Goal: Transaction & Acquisition: Purchase product/service

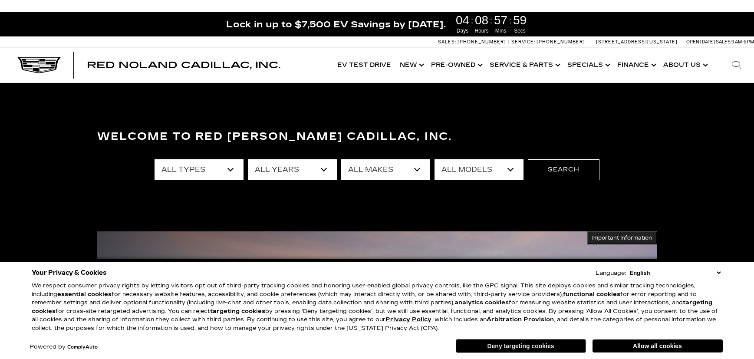
click at [544, 344] on button "Deny targeting cookies" at bounding box center [521, 346] width 130 height 14
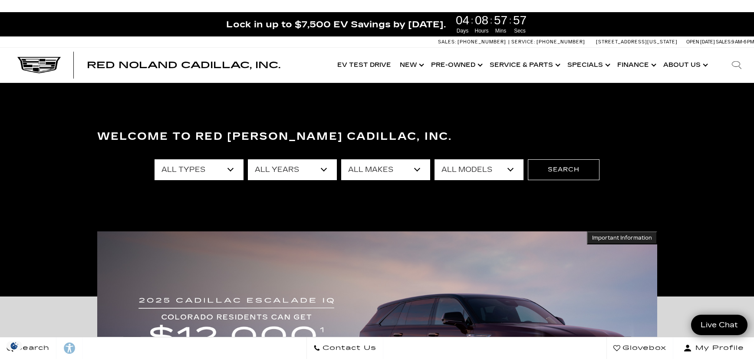
click at [371, 170] on select "All Makes Audi BMW Buick Cadillac Chevrolet Ford Honda Jeep Land Rover Lexus Me…" at bounding box center [385, 169] width 89 height 21
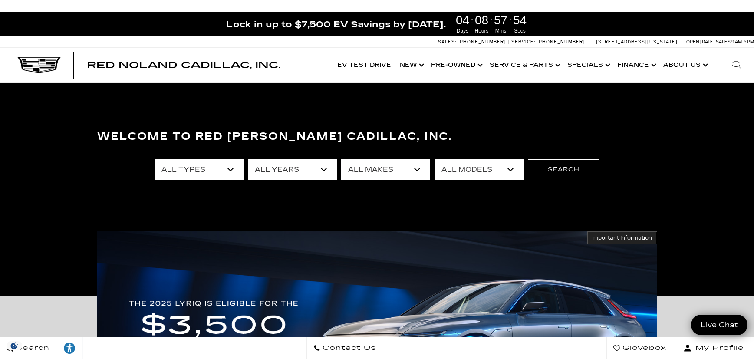
click at [387, 171] on select "All Makes Audi BMW Buick Cadillac Chevrolet Ford Honda Jeep Land Rover Lexus Me…" at bounding box center [385, 169] width 89 height 21
select select "Cadillac"
click at [341, 159] on select "All Makes Audi BMW Buick Cadillac Chevrolet Ford Honda Jeep Land Rover Lexus Me…" at bounding box center [385, 169] width 89 height 21
click at [510, 167] on select "All Models CT4 CT5 CT5-V DTS Escalade Escalade ESV ESCALADE IQ ESCALADE IQL LYR…" at bounding box center [478, 169] width 89 height 21
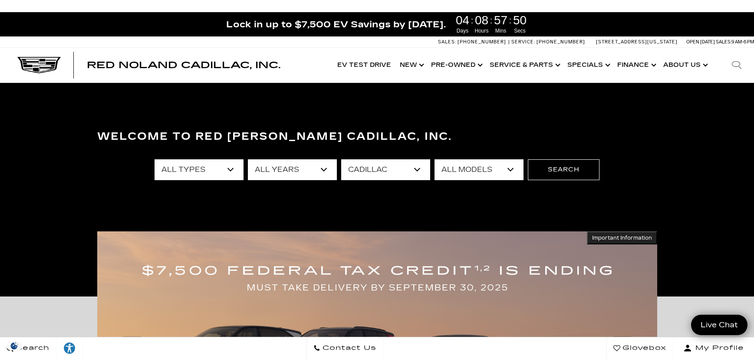
select select "XT6"
click at [434, 159] on select "All Models CT4 CT5 CT5-V DTS Escalade Escalade ESV ESCALADE IQ ESCALADE IQL LYR…" at bounding box center [478, 169] width 89 height 21
click at [552, 171] on button "Search" at bounding box center [564, 169] width 72 height 21
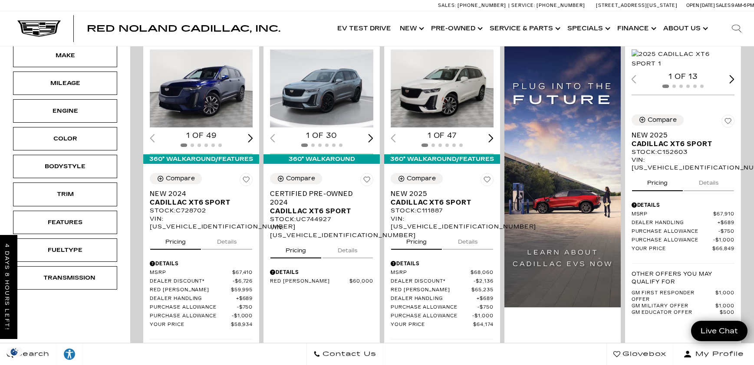
scroll to position [174, 0]
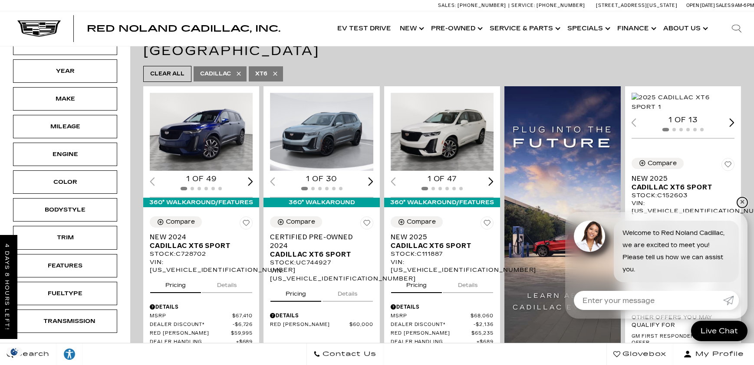
click at [742, 203] on link "✕" at bounding box center [742, 202] width 10 height 10
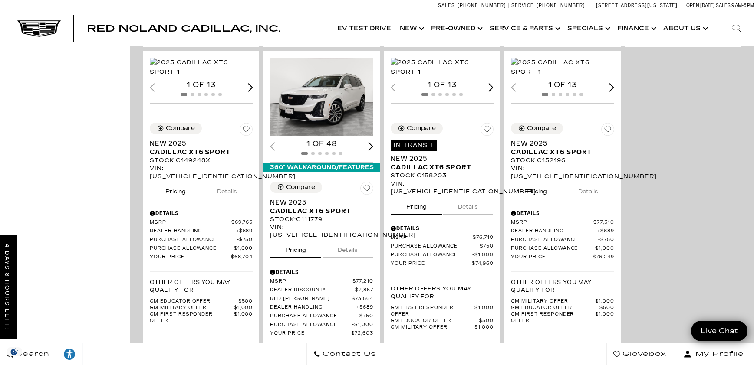
scroll to position [390, 0]
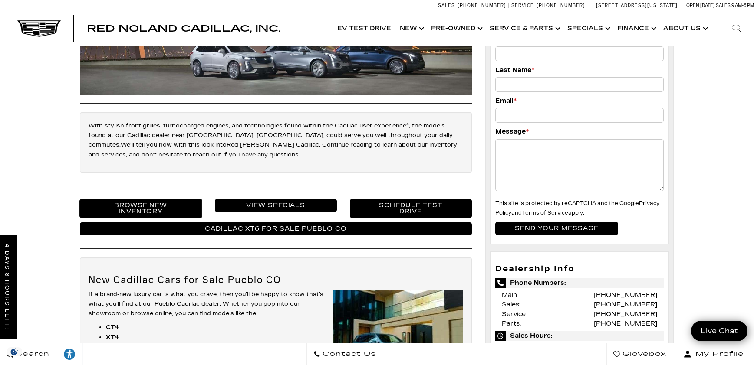
click at [126, 203] on link "Browse New Inventory" at bounding box center [141, 208] width 122 height 19
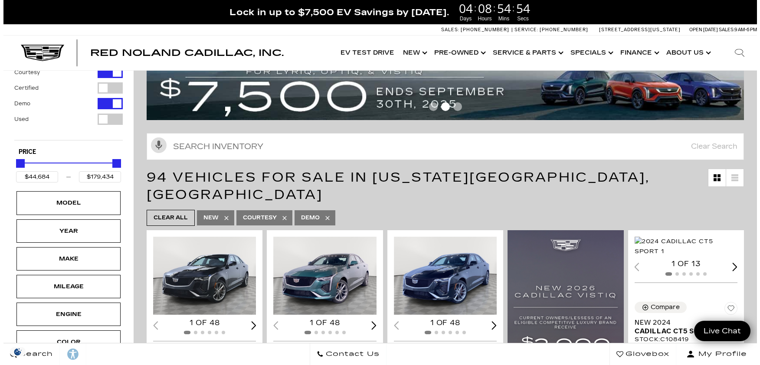
scroll to position [87, 0]
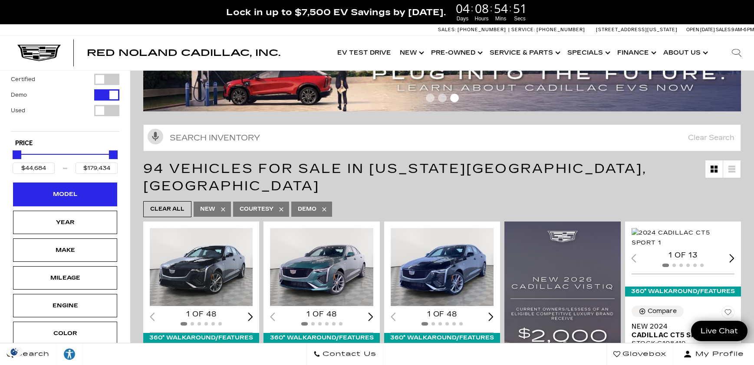
click at [59, 190] on div "Model" at bounding box center [64, 195] width 43 height 10
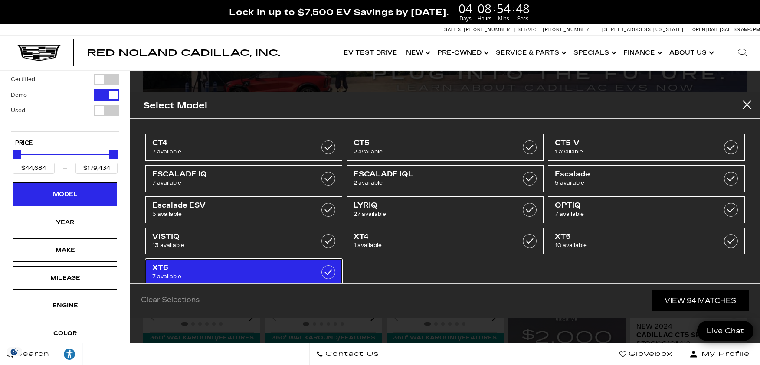
click at [275, 269] on span "XT6" at bounding box center [230, 268] width 156 height 9
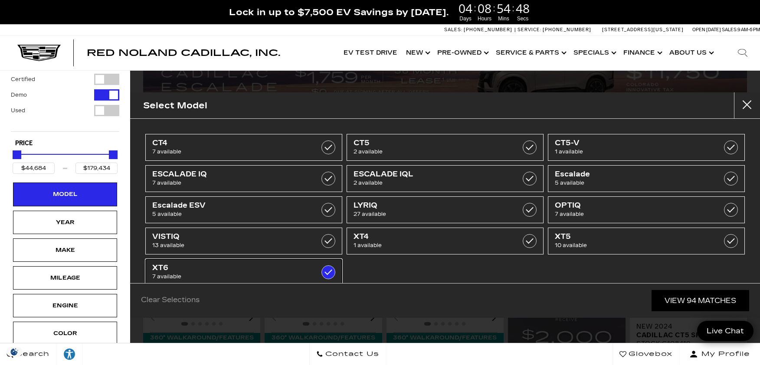
type input "$58,934"
type input "$76,249"
checkbox input "true"
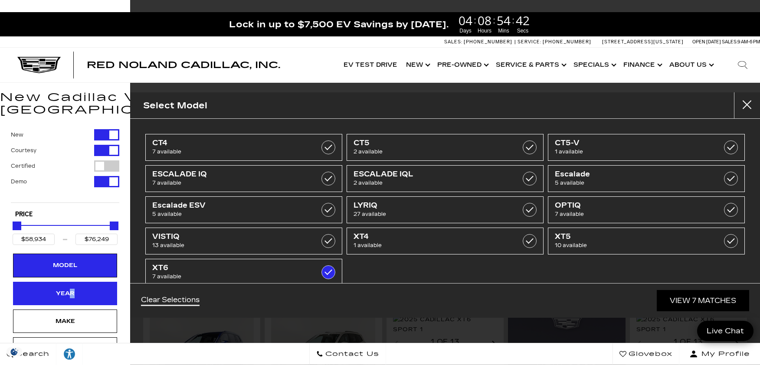
click at [71, 289] on div "Year" at bounding box center [64, 294] width 43 height 10
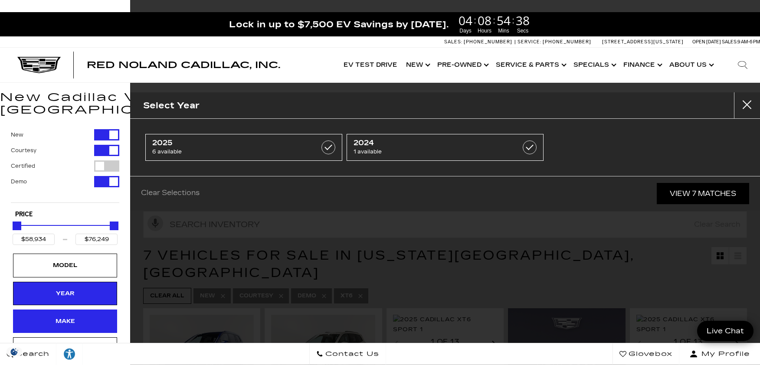
click at [57, 317] on div "Make" at bounding box center [64, 322] width 43 height 10
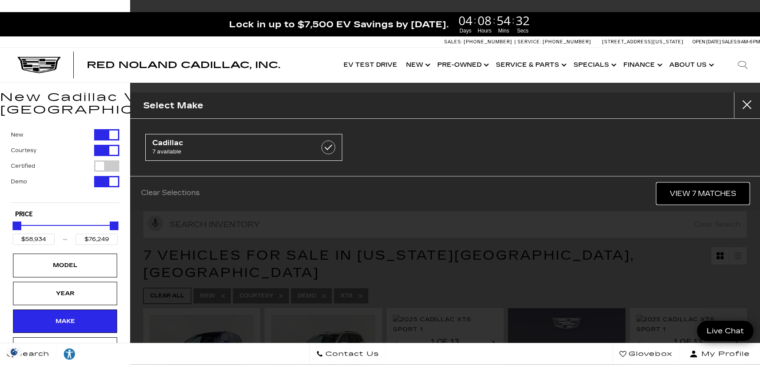
click at [678, 190] on link "View 7 Matches" at bounding box center [703, 193] width 92 height 21
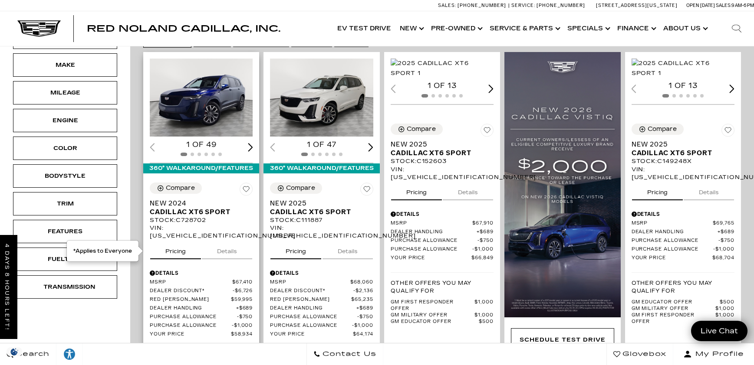
scroll to position [217, 0]
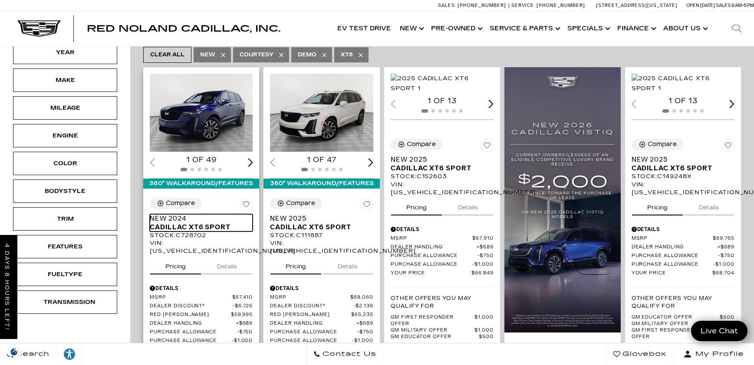
click at [181, 223] on span "Cadillac XT6 Sport" at bounding box center [198, 227] width 96 height 9
click at [182, 223] on span "Cadillac XT6 Sport" at bounding box center [198, 227] width 96 height 9
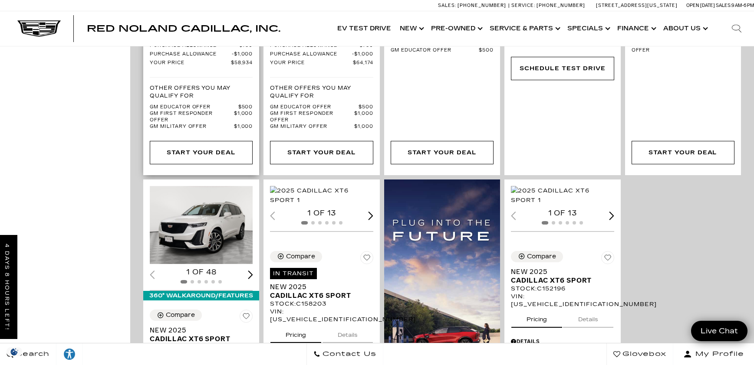
scroll to position [521, 0]
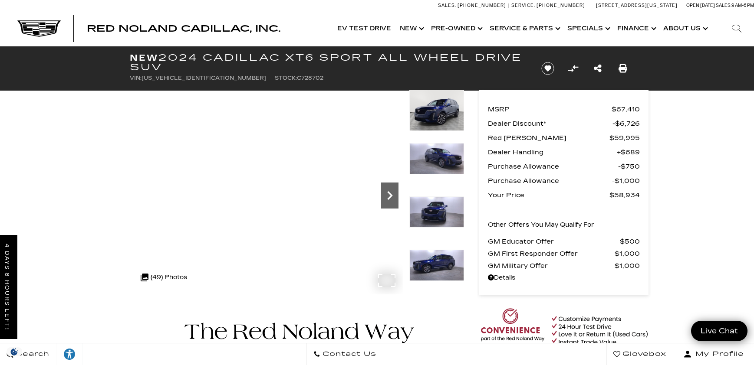
click at [390, 195] on icon "Next" at bounding box center [389, 195] width 5 height 9
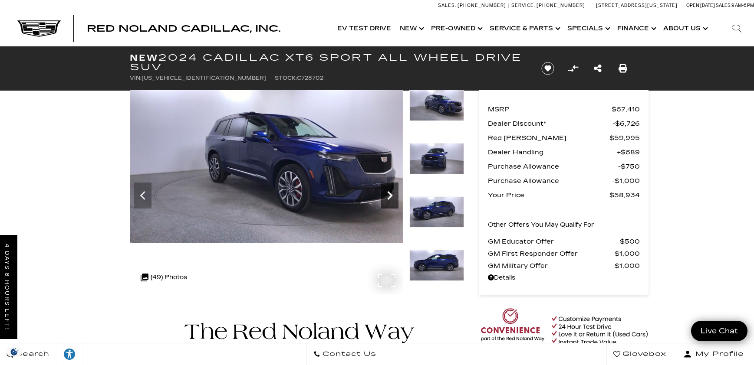
click at [390, 195] on icon "Next" at bounding box center [389, 195] width 5 height 9
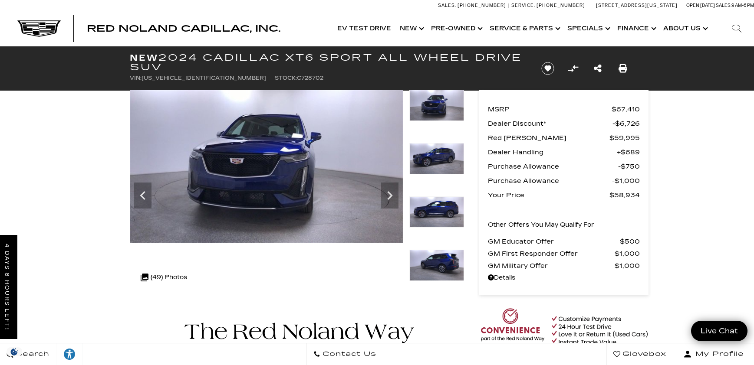
click at [333, 203] on img at bounding box center [266, 167] width 273 height 154
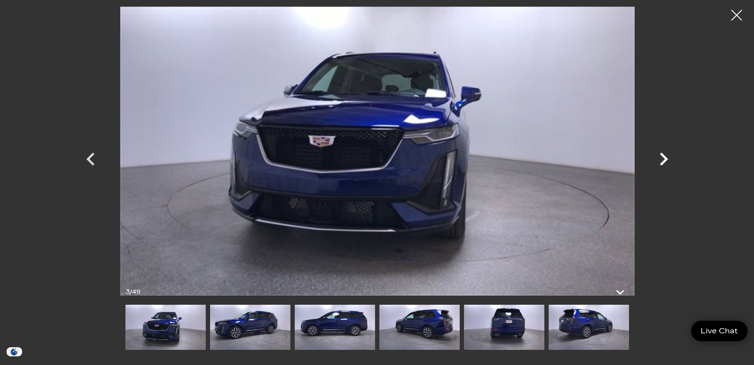
click at [668, 160] on icon "Next" at bounding box center [663, 159] width 26 height 26
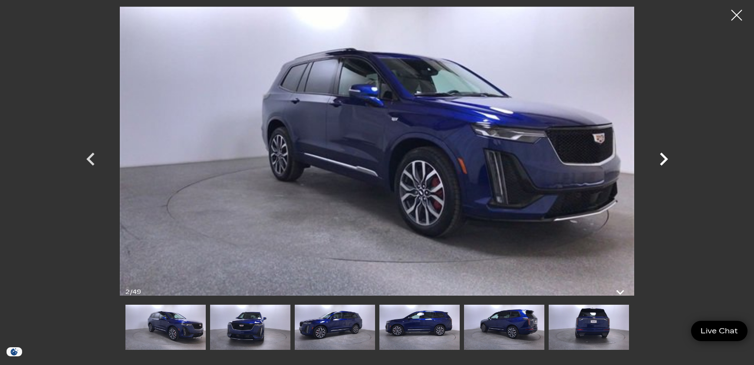
click at [668, 163] on icon "Next" at bounding box center [663, 159] width 26 height 26
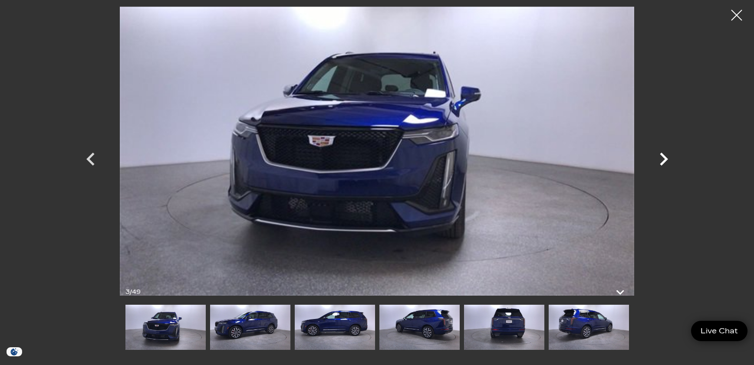
click at [664, 163] on icon "Next" at bounding box center [663, 159] width 26 height 26
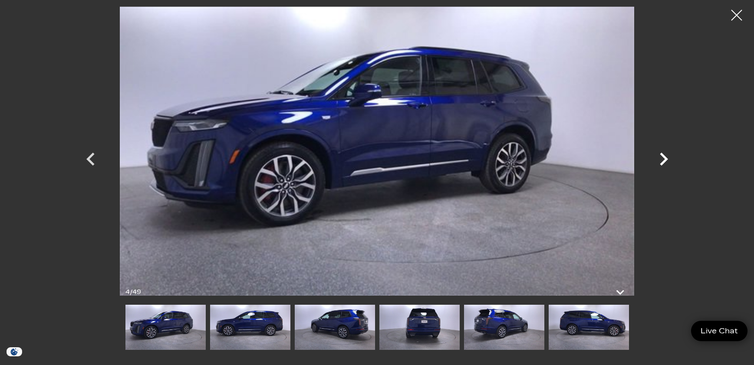
click at [664, 163] on icon "Next" at bounding box center [663, 159] width 26 height 26
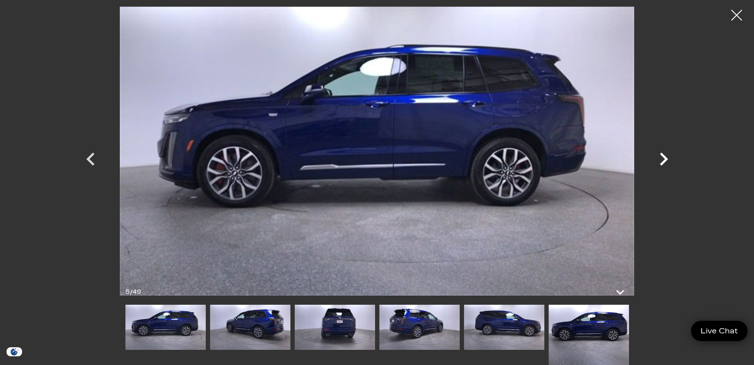
click at [662, 162] on icon "Next" at bounding box center [663, 159] width 8 height 13
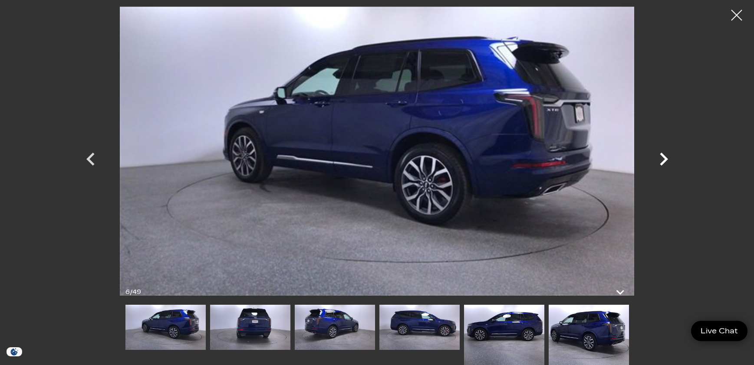
click at [662, 162] on icon "Next" at bounding box center [663, 159] width 8 height 13
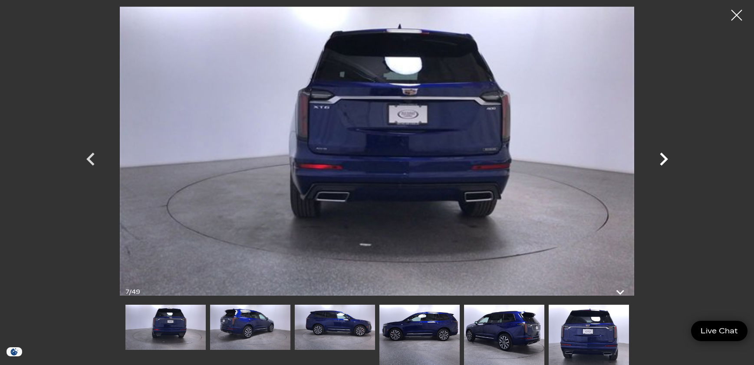
click at [662, 162] on icon "Next" at bounding box center [663, 159] width 8 height 13
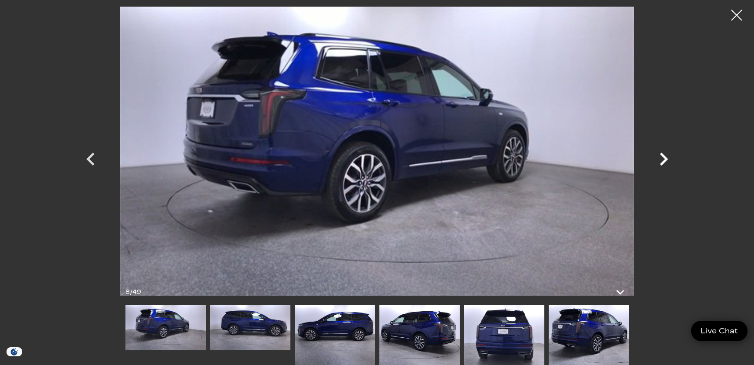
click at [662, 162] on icon "Next" at bounding box center [663, 159] width 8 height 13
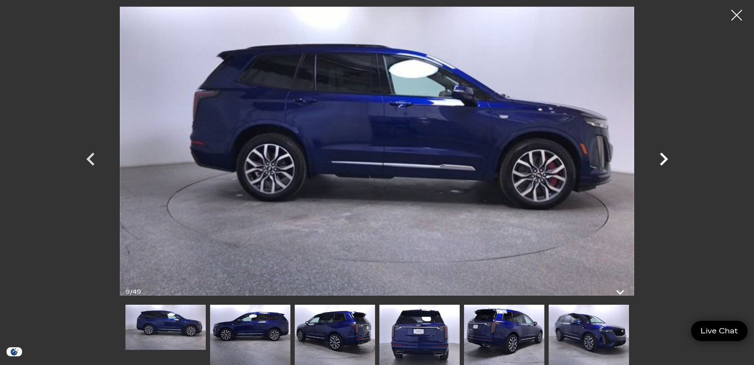
click at [662, 162] on icon "Next" at bounding box center [663, 159] width 8 height 13
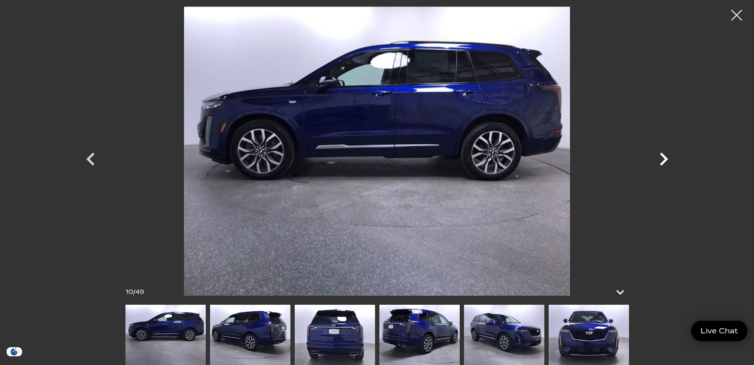
click at [662, 162] on icon "Next" at bounding box center [663, 159] width 8 height 13
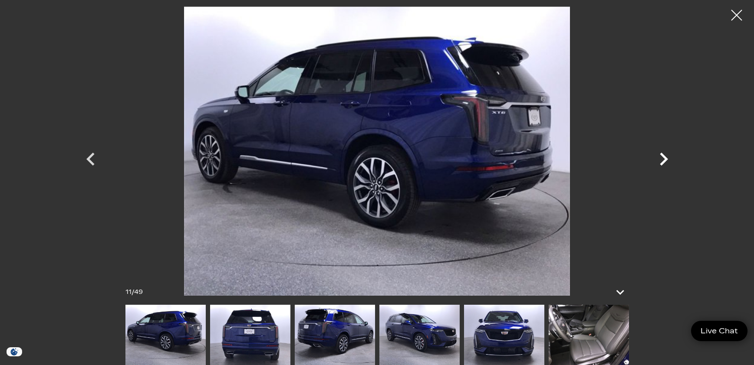
click at [662, 162] on icon "Next" at bounding box center [663, 159] width 8 height 13
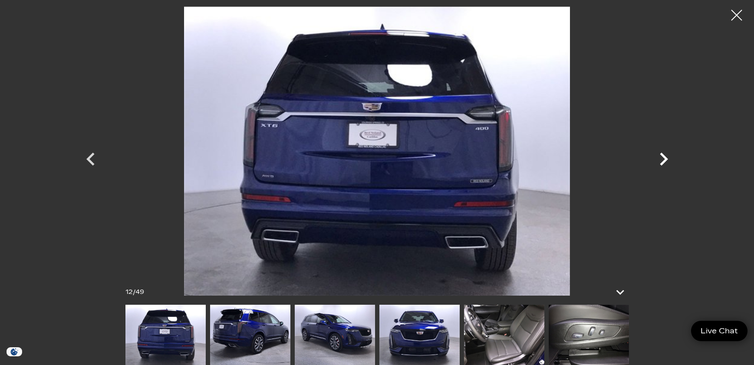
click at [662, 162] on icon "Next" at bounding box center [663, 159] width 8 height 13
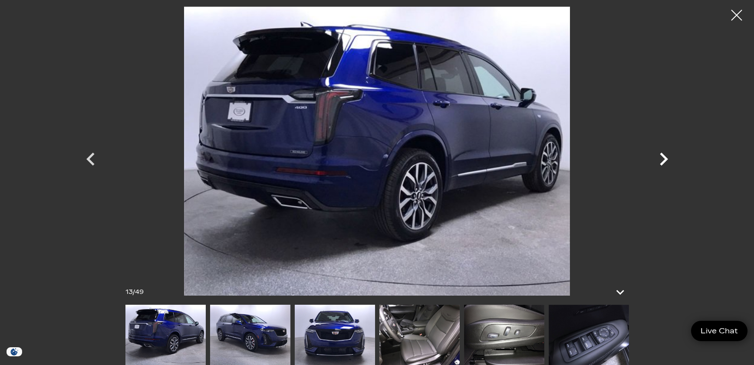
click at [662, 162] on icon "Next" at bounding box center [663, 159] width 8 height 13
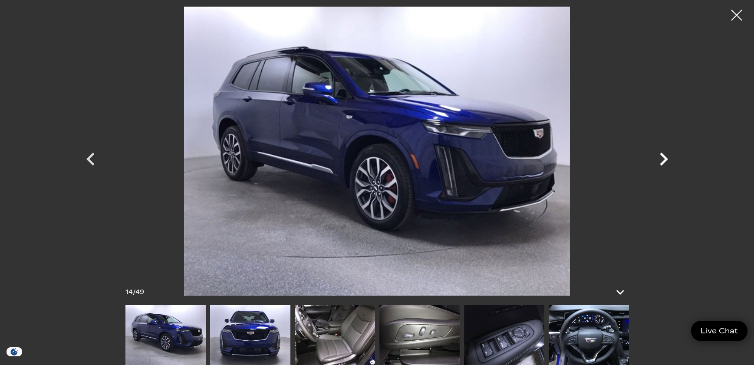
click at [662, 162] on icon "Next" at bounding box center [663, 159] width 8 height 13
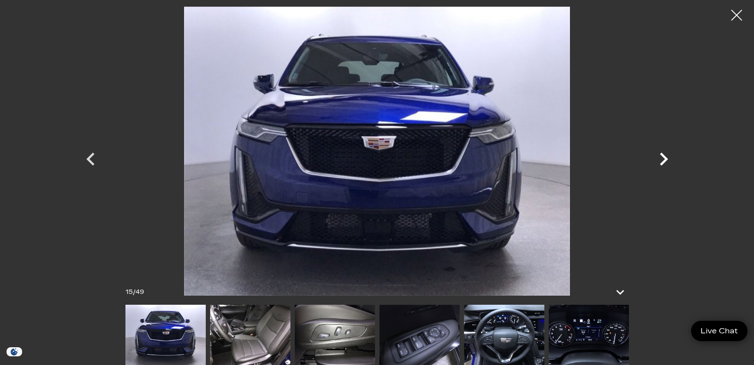
click at [662, 162] on icon "Next" at bounding box center [663, 159] width 8 height 13
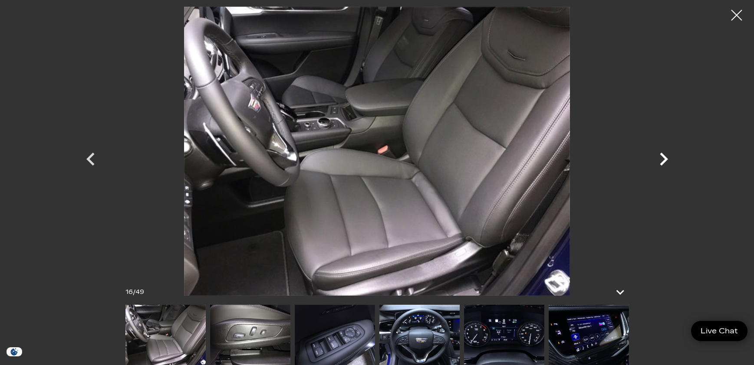
click at [662, 162] on icon "Next" at bounding box center [663, 159] width 8 height 13
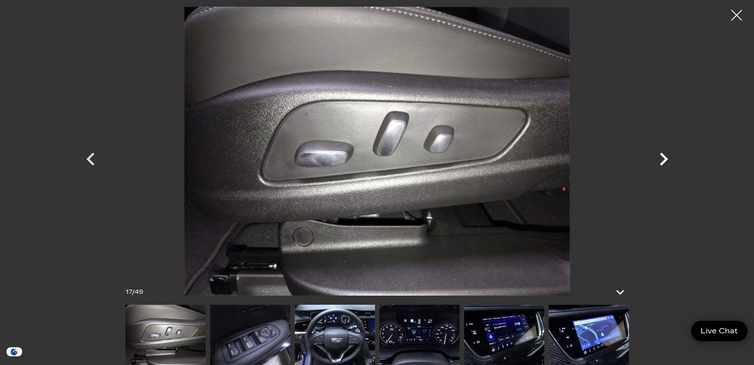
click at [662, 162] on icon "Next" at bounding box center [663, 159] width 8 height 13
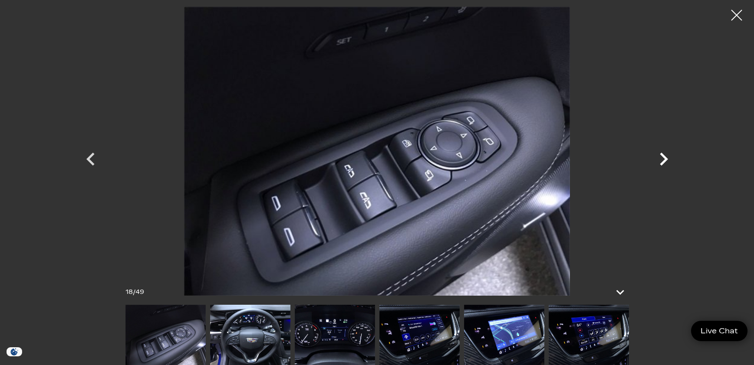
click at [662, 162] on icon "Next" at bounding box center [663, 159] width 8 height 13
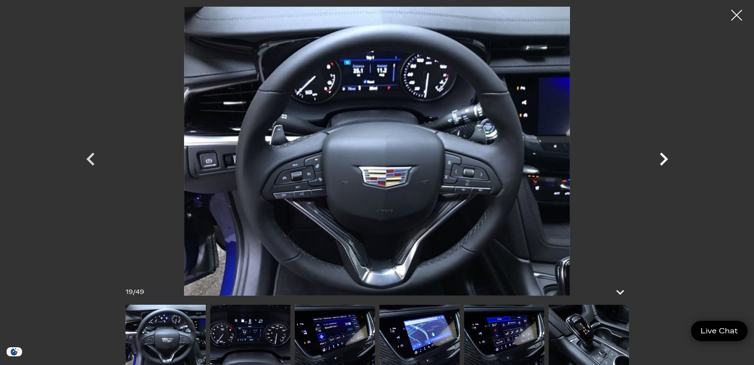
click at [662, 162] on icon "Next" at bounding box center [663, 159] width 8 height 13
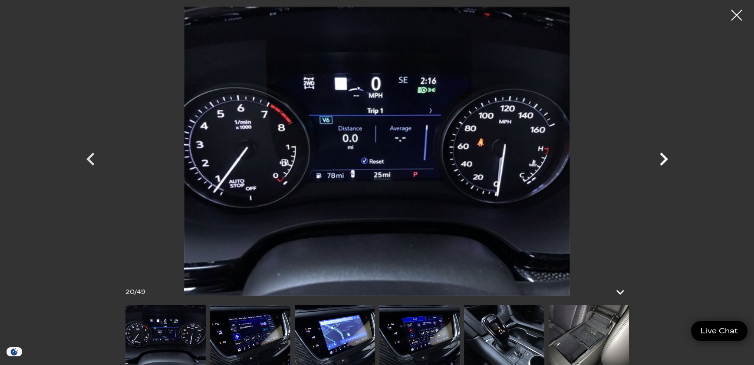
click at [662, 162] on icon "Next" at bounding box center [663, 159] width 8 height 13
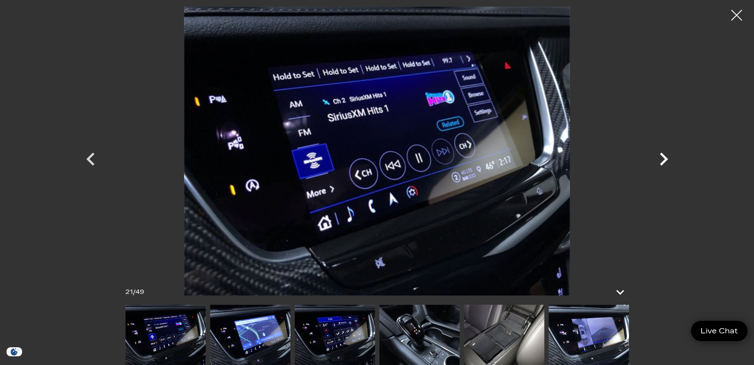
click at [662, 162] on icon "Next" at bounding box center [663, 159] width 8 height 13
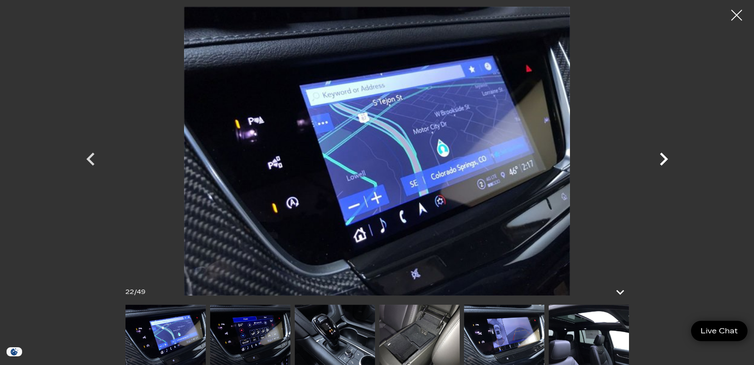
click at [662, 162] on icon "Next" at bounding box center [663, 159] width 8 height 13
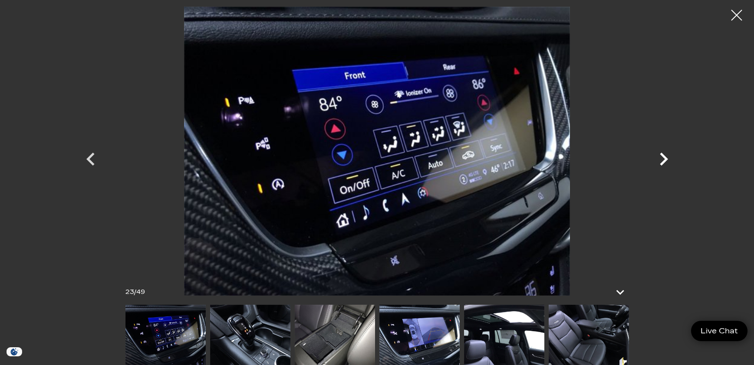
click at [662, 162] on icon "Next" at bounding box center [663, 159] width 8 height 13
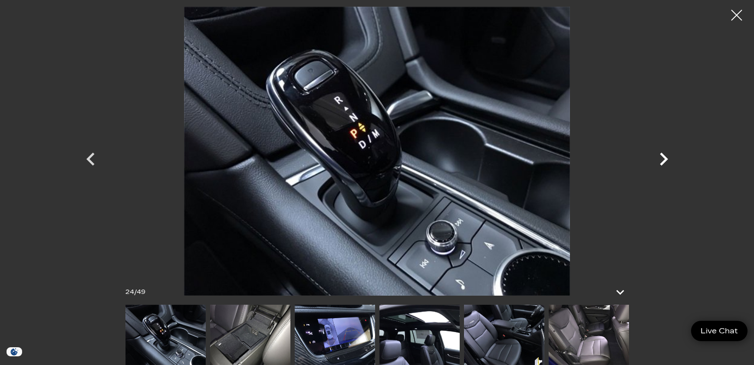
click at [662, 162] on icon "Next" at bounding box center [663, 159] width 8 height 13
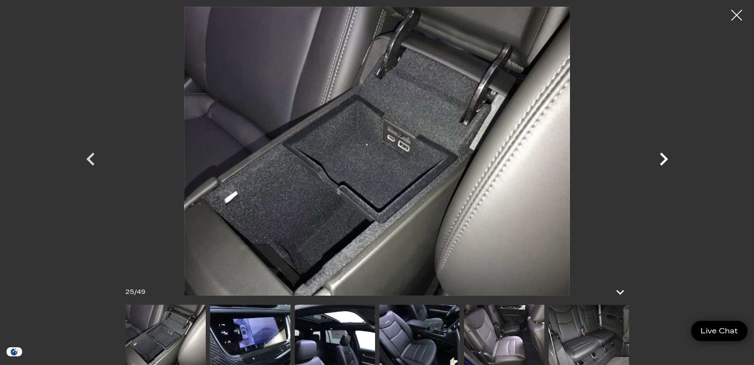
click at [662, 162] on icon "Next" at bounding box center [663, 159] width 8 height 13
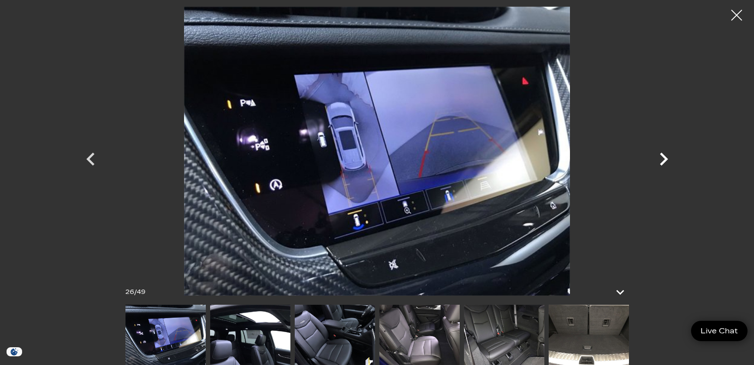
click at [662, 162] on icon "Next" at bounding box center [663, 159] width 8 height 13
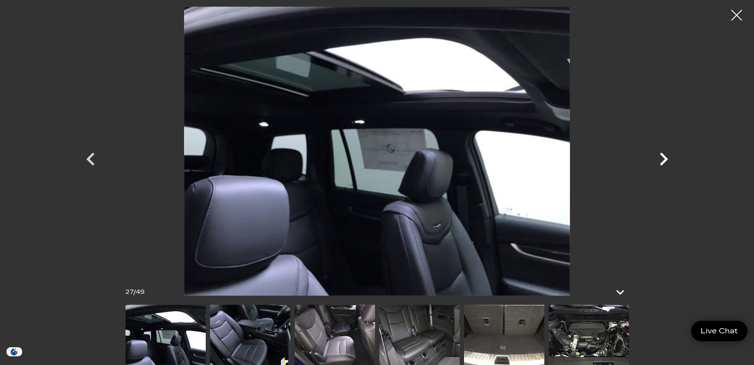
click at [662, 162] on icon "Next" at bounding box center [663, 159] width 8 height 13
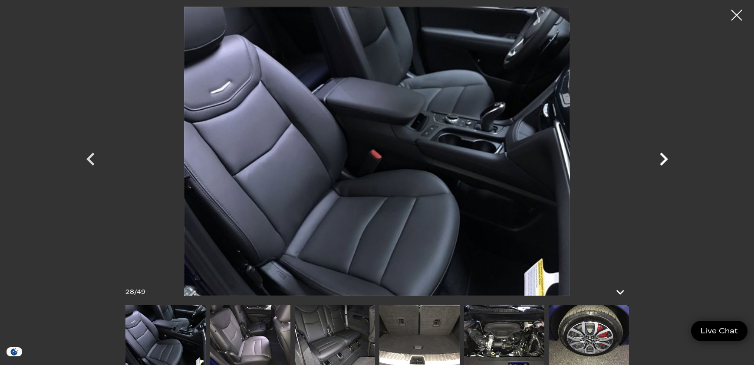
click at [662, 162] on icon "Next" at bounding box center [663, 159] width 8 height 13
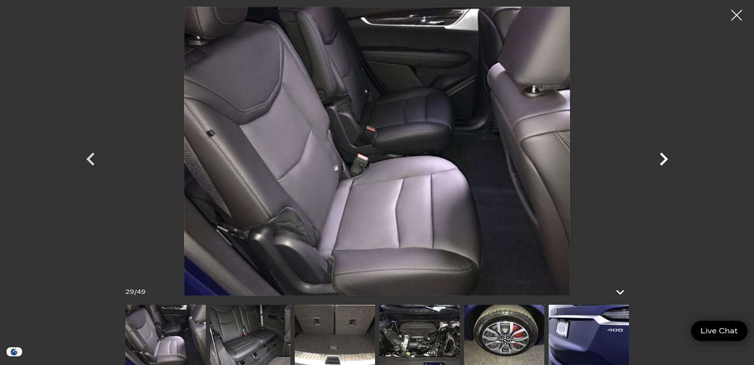
click at [662, 162] on icon "Next" at bounding box center [663, 159] width 8 height 13
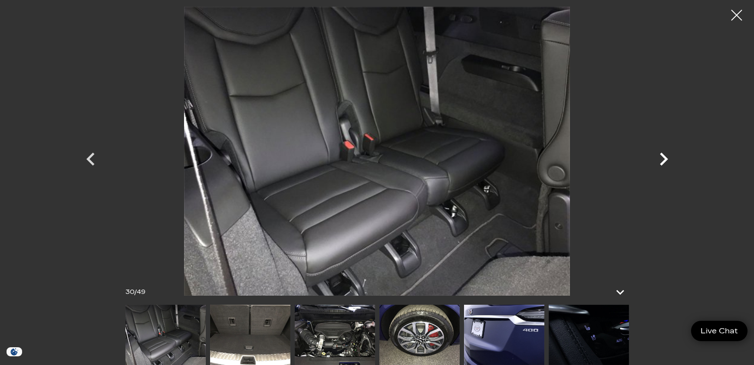
click at [662, 162] on icon "Next" at bounding box center [663, 159] width 8 height 13
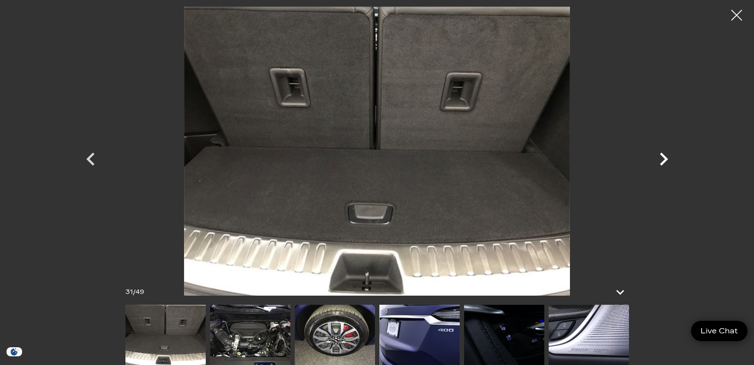
click at [662, 162] on icon "Next" at bounding box center [663, 159] width 8 height 13
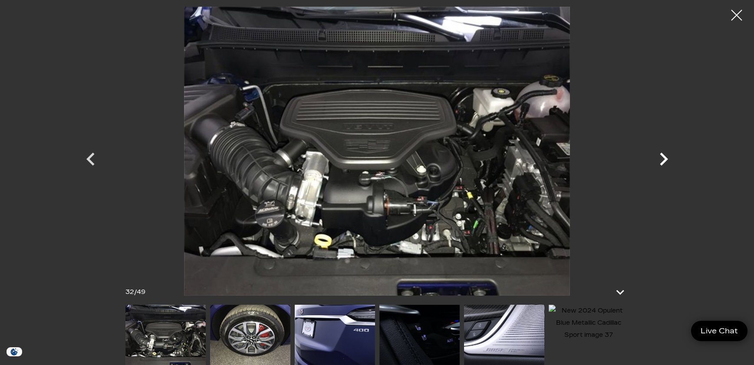
click at [662, 162] on icon "Next" at bounding box center [663, 159] width 8 height 13
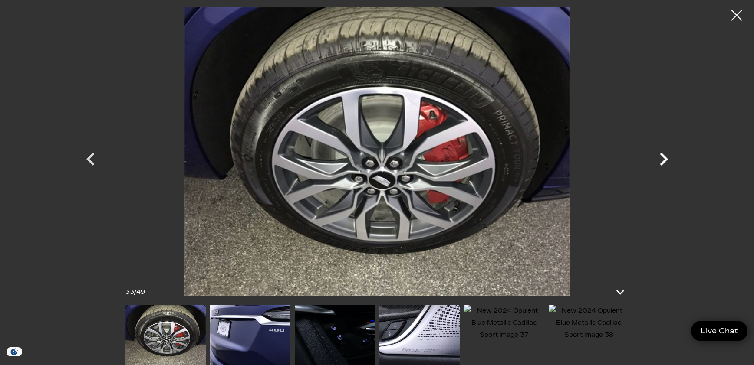
click at [662, 162] on icon "Next" at bounding box center [663, 159] width 8 height 13
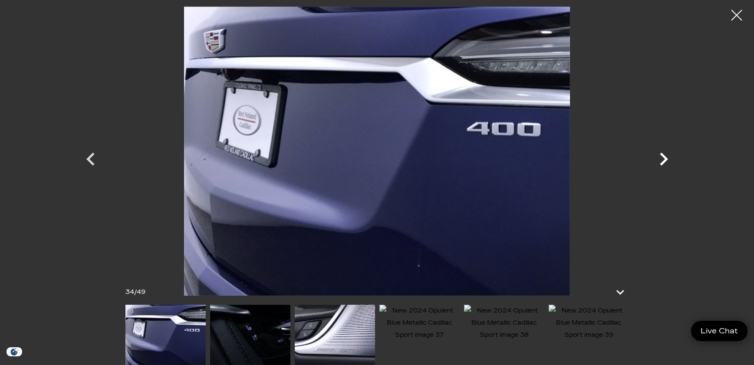
click at [662, 162] on icon "Next" at bounding box center [663, 159] width 8 height 13
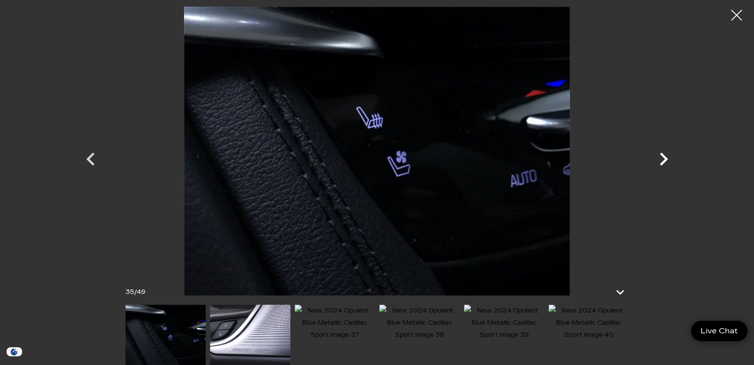
click at [662, 162] on icon "Next" at bounding box center [663, 159] width 8 height 13
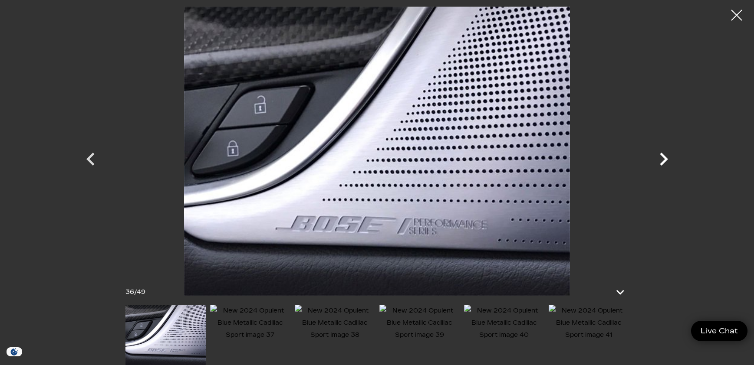
click at [662, 162] on icon "Next" at bounding box center [663, 159] width 8 height 13
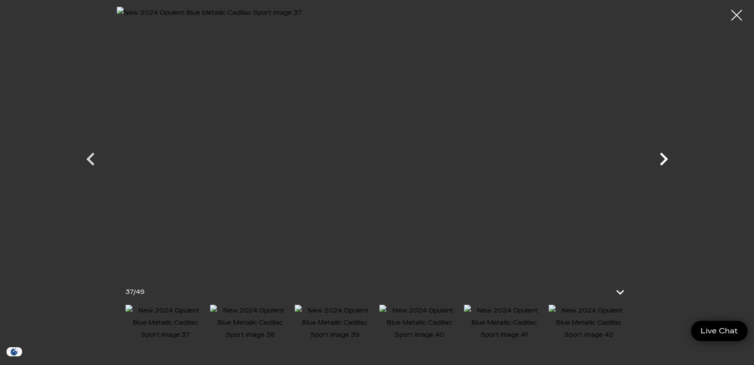
click at [662, 162] on icon "Next" at bounding box center [663, 159] width 8 height 13
click at [662, 161] on icon "Next" at bounding box center [663, 159] width 26 height 26
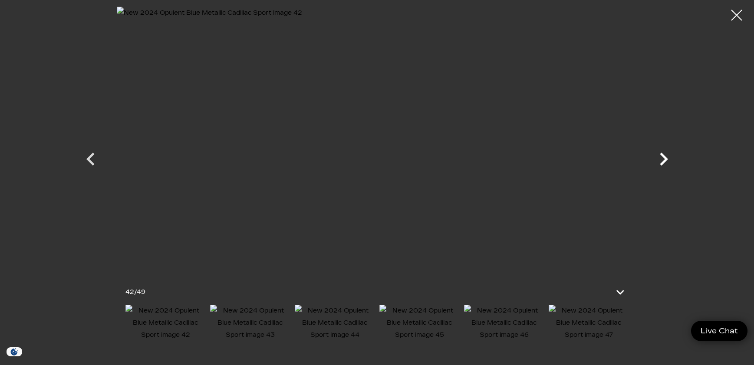
click at [662, 161] on icon "Next" at bounding box center [663, 159] width 26 height 26
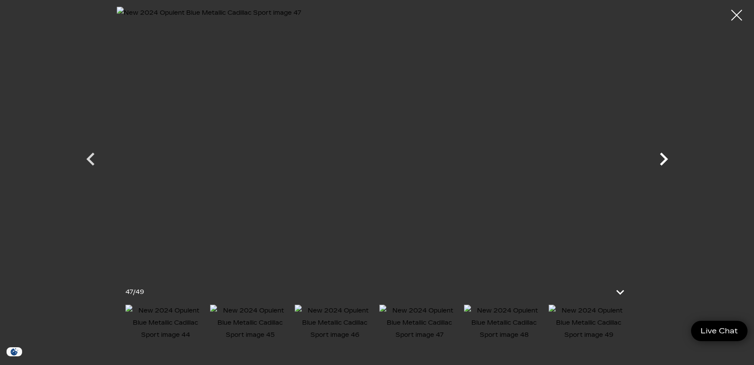
click at [664, 159] on icon "Next" at bounding box center [663, 159] width 26 height 26
click at [664, 159] on div at bounding box center [376, 151] width 607 height 289
click at [735, 14] on div at bounding box center [736, 15] width 23 height 23
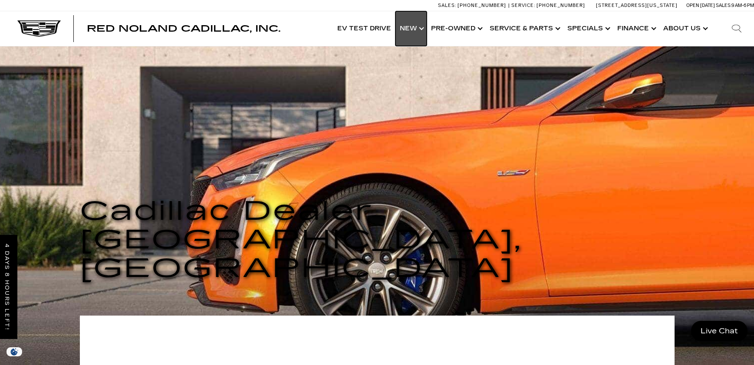
click at [413, 29] on link "Show New" at bounding box center [410, 28] width 31 height 35
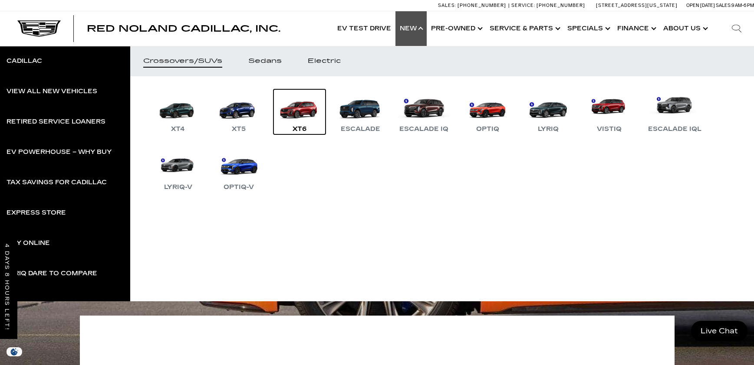
click at [298, 108] on link "XT6" at bounding box center [299, 111] width 52 height 45
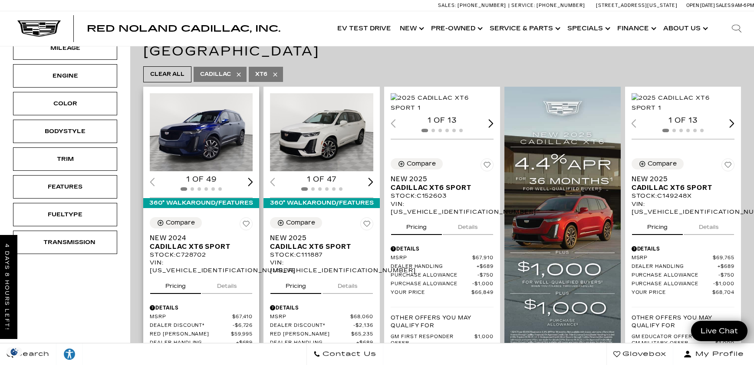
scroll to position [217, 0]
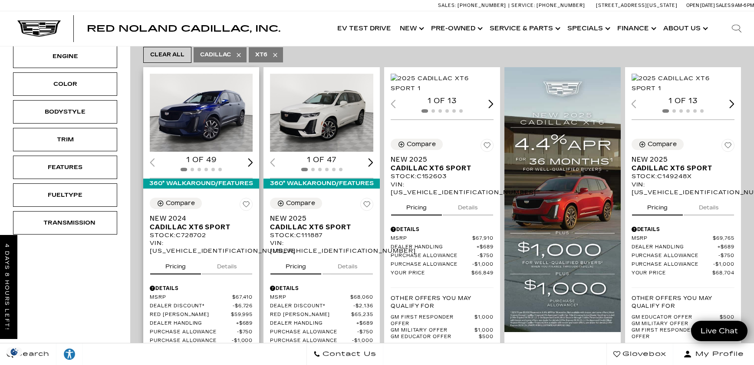
click at [207, 86] on img "1 / 2" at bounding box center [202, 113] width 104 height 78
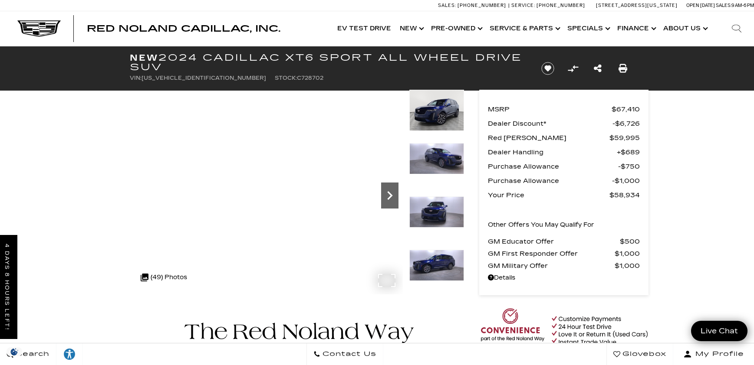
click at [390, 196] on icon "Next" at bounding box center [389, 195] width 17 height 17
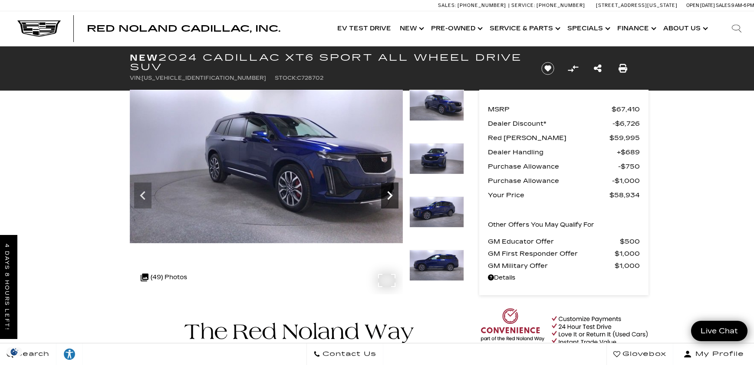
click at [390, 196] on icon "Next" at bounding box center [389, 195] width 17 height 17
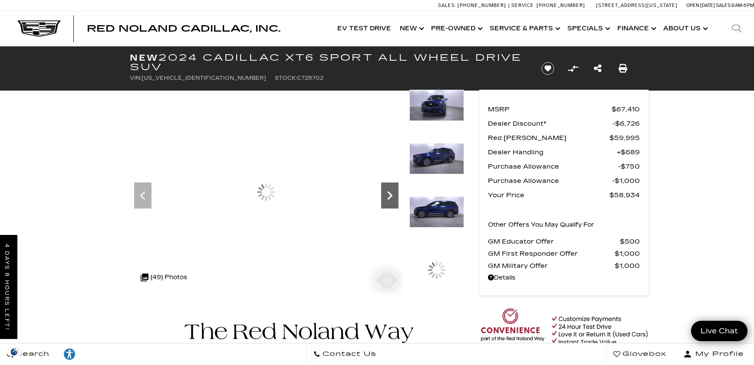
click at [390, 196] on icon "Next" at bounding box center [389, 195] width 17 height 17
click at [292, 199] on div at bounding box center [266, 192] width 273 height 205
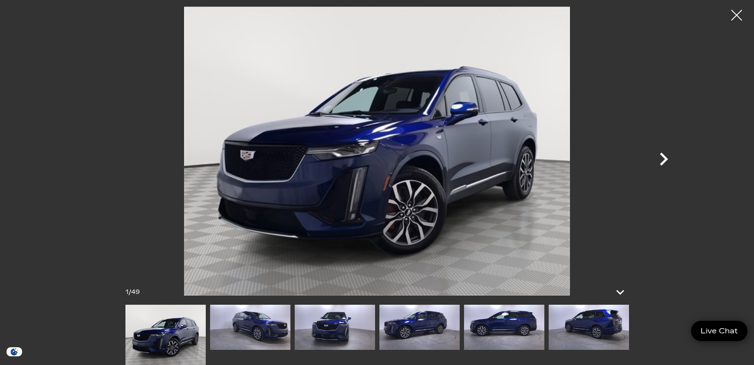
click at [661, 158] on icon "Next" at bounding box center [663, 159] width 26 height 26
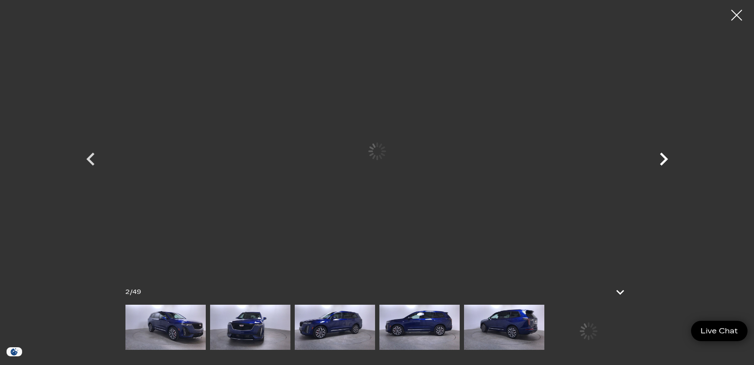
click at [661, 158] on icon "Next" at bounding box center [663, 159] width 26 height 26
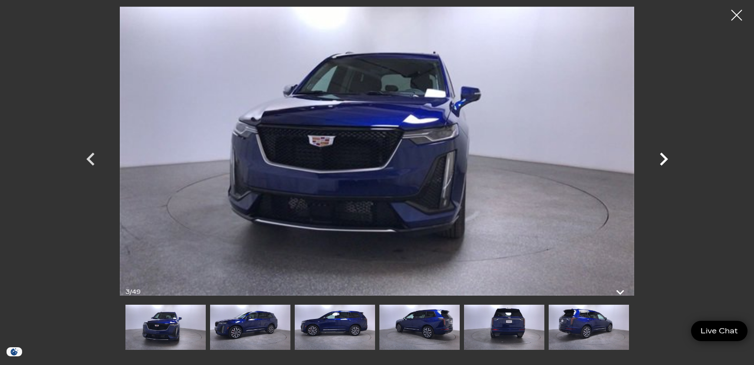
click at [661, 158] on icon "Next" at bounding box center [663, 159] width 26 height 26
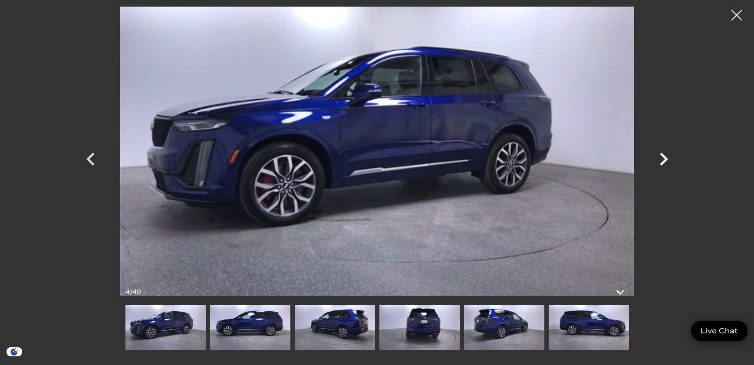
click at [661, 158] on icon "Next" at bounding box center [663, 159] width 26 height 26
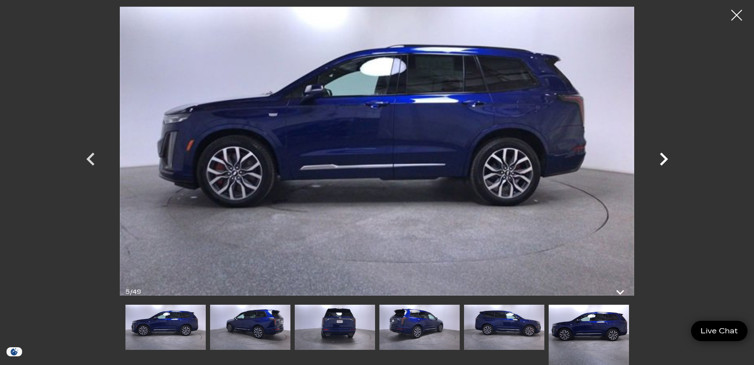
click at [661, 158] on icon "Next" at bounding box center [663, 159] width 26 height 26
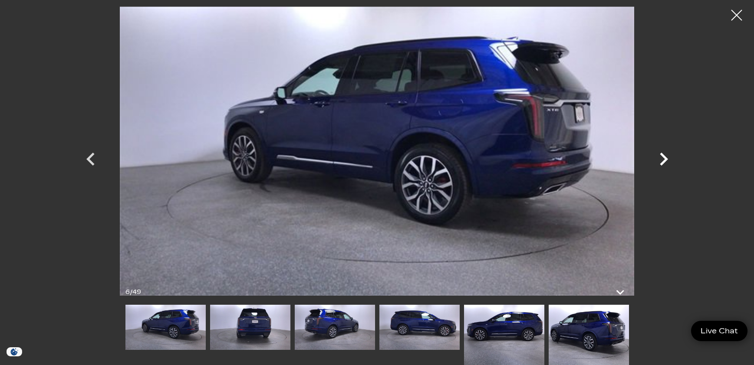
click at [661, 158] on icon "Next" at bounding box center [663, 159] width 26 height 26
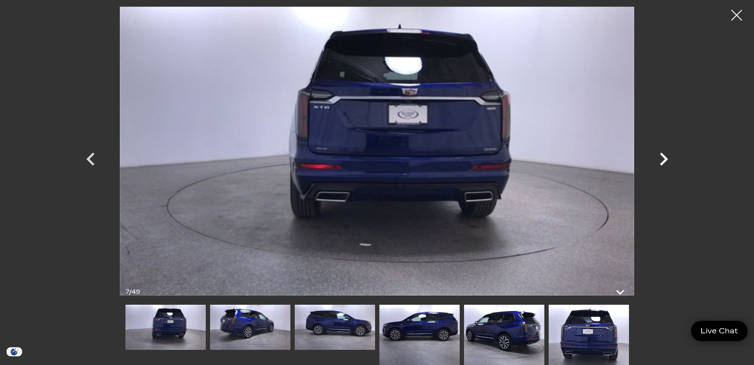
click at [661, 158] on icon "Next" at bounding box center [663, 159] width 26 height 26
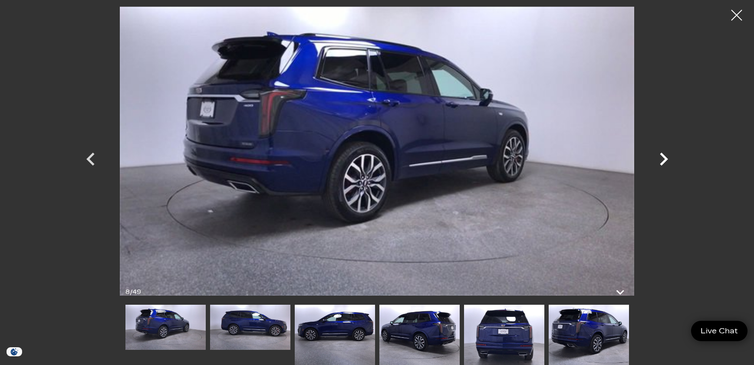
click at [663, 159] on icon "Next" at bounding box center [663, 159] width 26 height 26
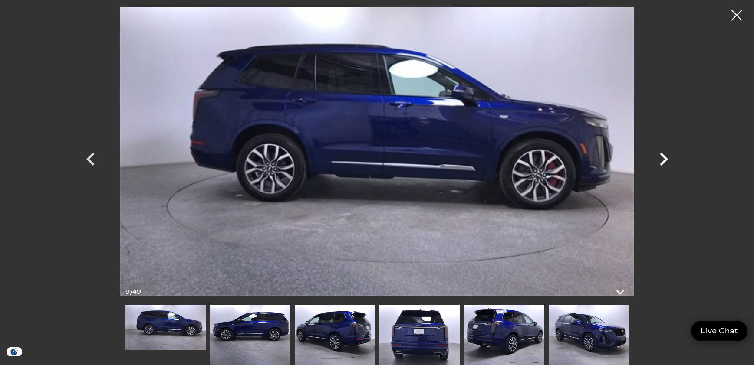
click at [663, 159] on icon "Next" at bounding box center [663, 159] width 26 height 26
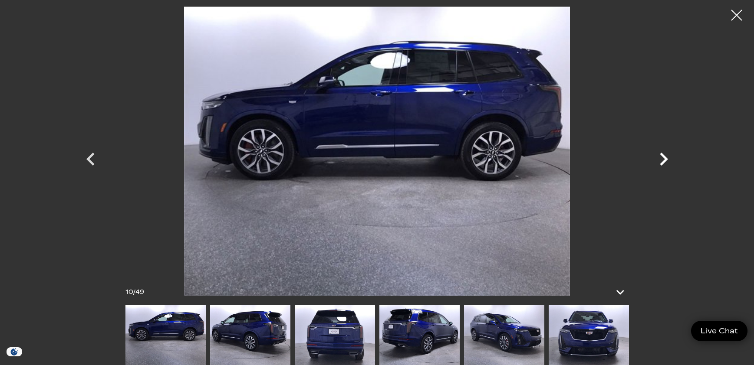
click at [663, 159] on icon "Next" at bounding box center [663, 159] width 26 height 26
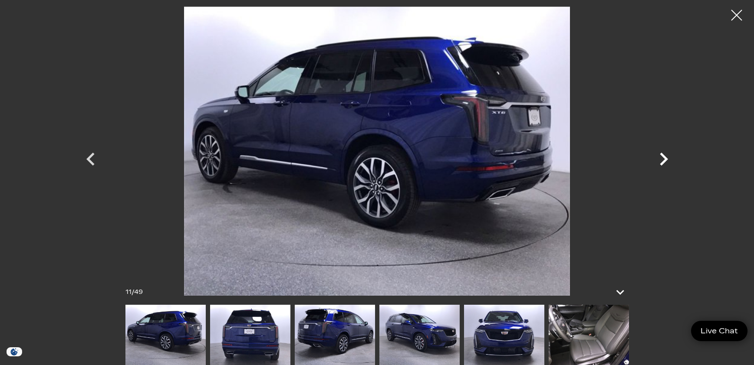
click at [663, 159] on icon "Next" at bounding box center [663, 159] width 26 height 26
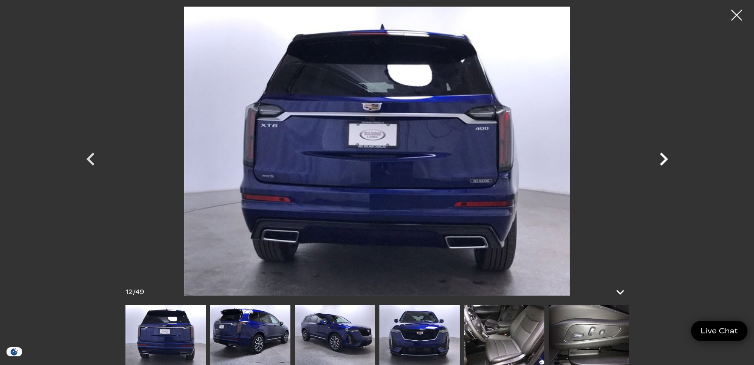
click at [663, 159] on icon "Next" at bounding box center [663, 159] width 26 height 26
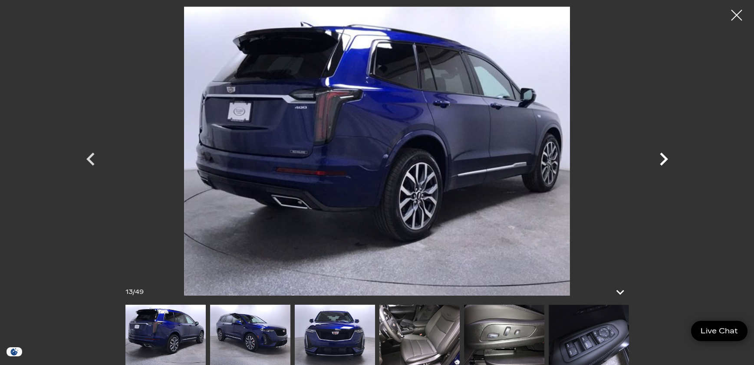
click at [663, 159] on icon "Next" at bounding box center [663, 159] width 26 height 26
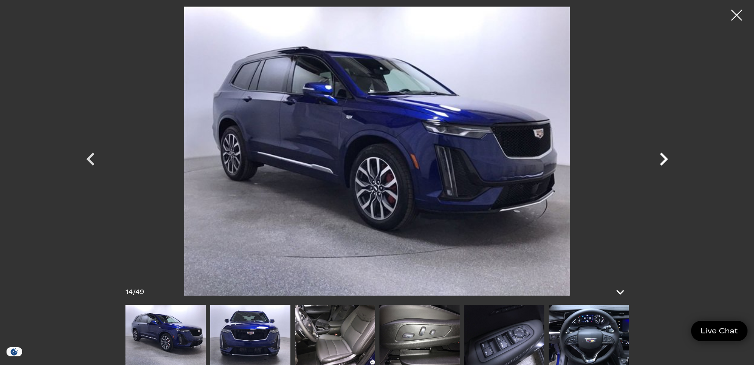
click at [663, 159] on icon "Next" at bounding box center [663, 159] width 26 height 26
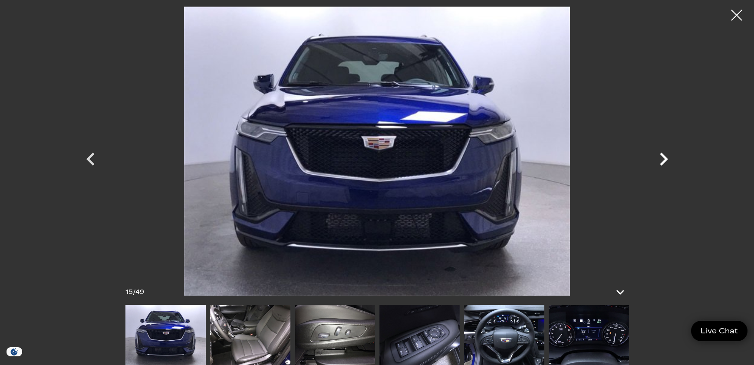
click at [663, 159] on icon "Next" at bounding box center [663, 159] width 26 height 26
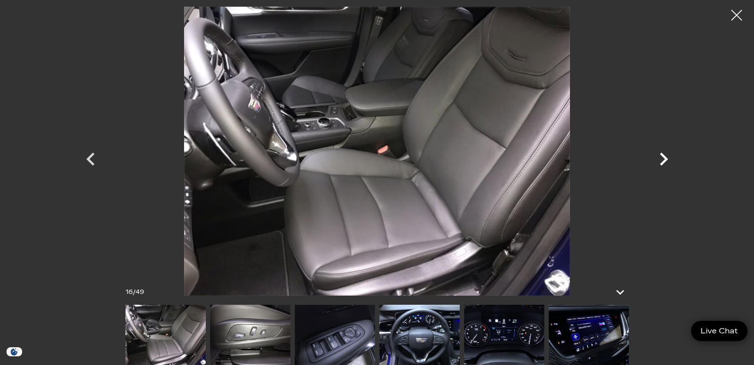
click at [663, 159] on icon "Next" at bounding box center [663, 159] width 26 height 26
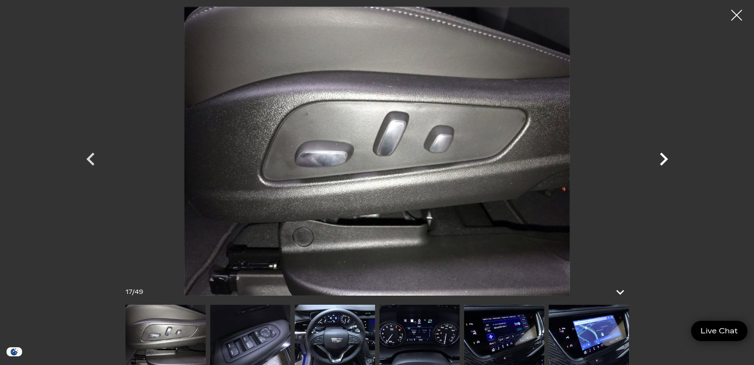
click at [664, 161] on icon "Next" at bounding box center [663, 159] width 8 height 13
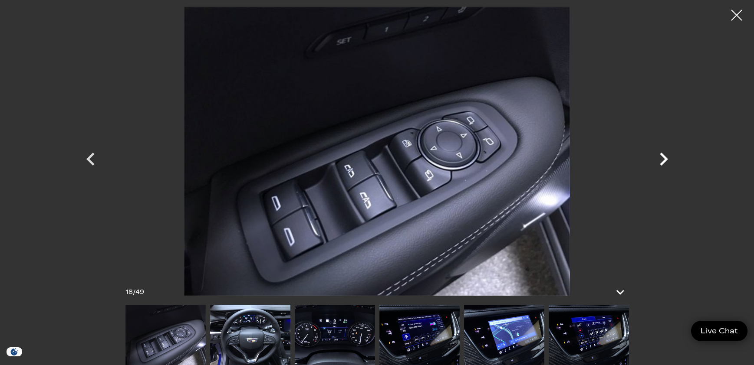
click at [664, 161] on icon "Next" at bounding box center [663, 159] width 8 height 13
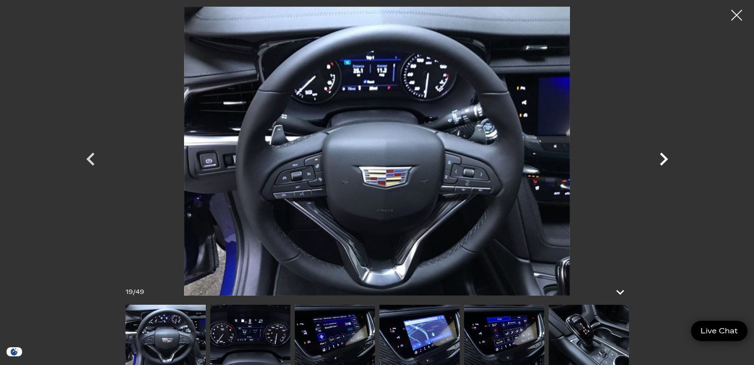
click at [664, 161] on icon "Next" at bounding box center [663, 159] width 8 height 13
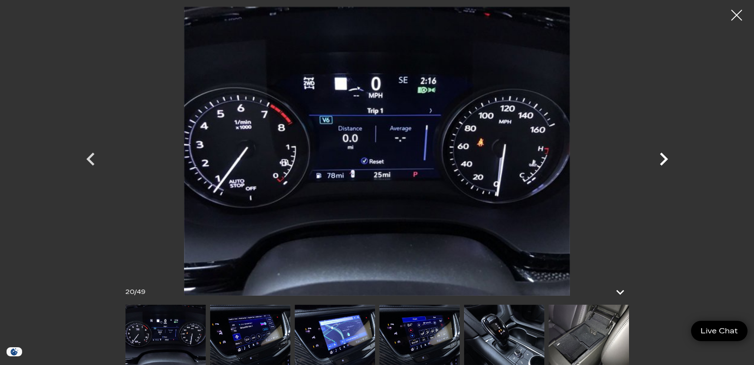
click at [664, 161] on icon "Next" at bounding box center [663, 159] width 8 height 13
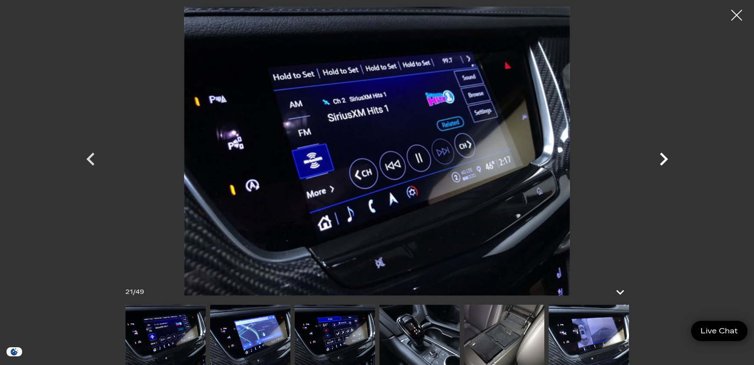
click at [664, 161] on icon "Next" at bounding box center [663, 159] width 8 height 13
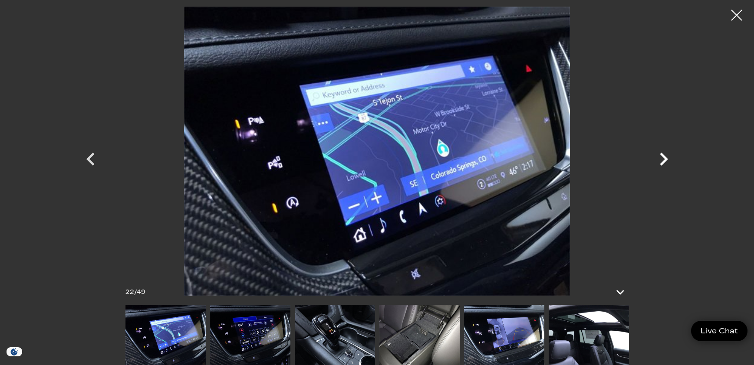
click at [664, 161] on icon "Next" at bounding box center [663, 159] width 8 height 13
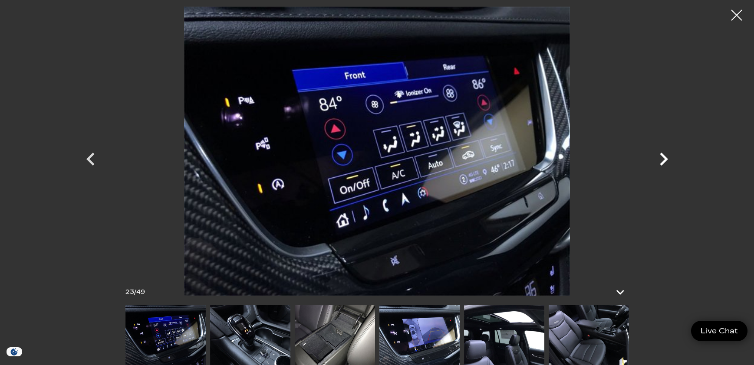
click at [664, 161] on icon "Next" at bounding box center [663, 159] width 8 height 13
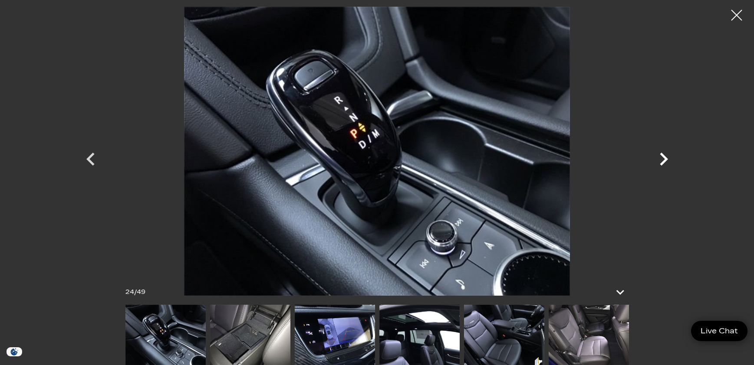
click at [664, 161] on icon "Next" at bounding box center [663, 159] width 8 height 13
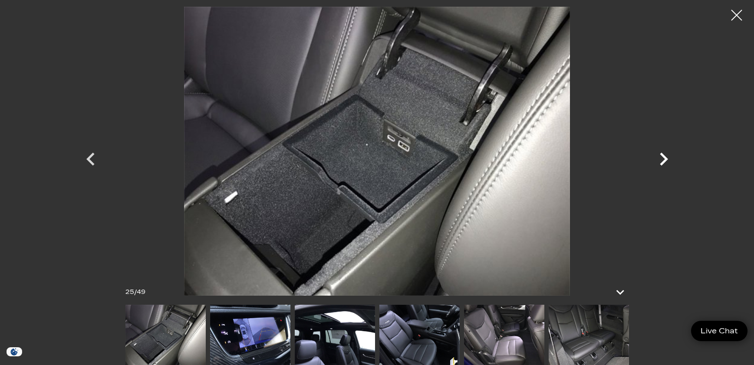
click at [664, 161] on icon "Next" at bounding box center [663, 159] width 8 height 13
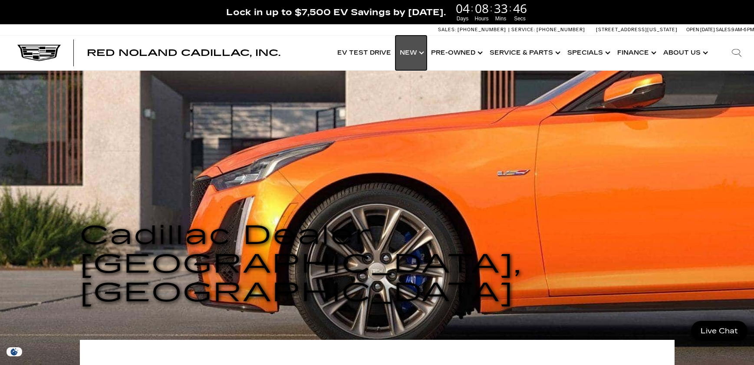
drag, startPoint x: 414, startPoint y: 50, endPoint x: 414, endPoint y: 55, distance: 4.4
click at [414, 50] on link "Show New" at bounding box center [410, 53] width 31 height 35
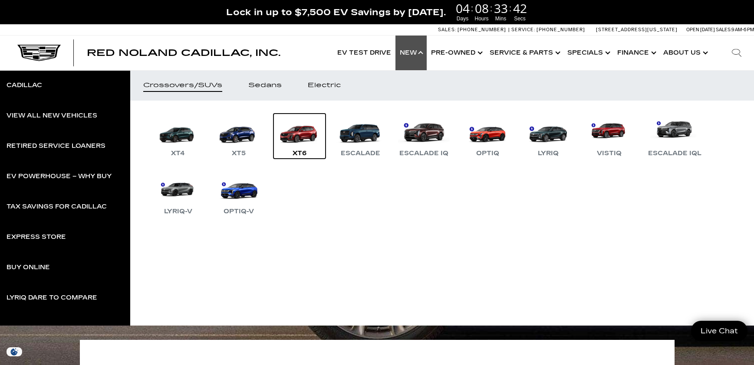
click at [304, 130] on link "XT6" at bounding box center [299, 136] width 52 height 45
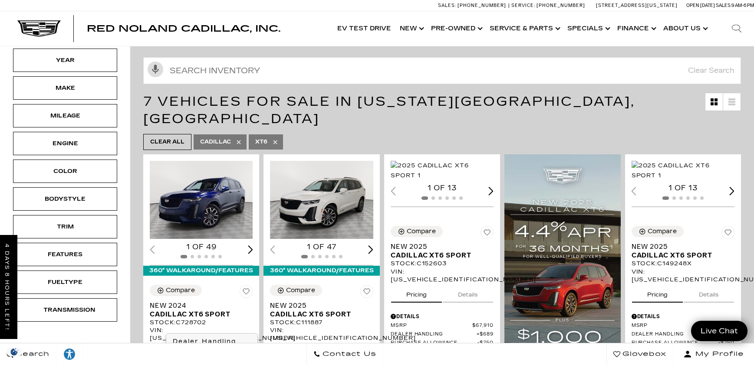
scroll to position [130, 0]
